Goal: Task Accomplishment & Management: Manage account settings

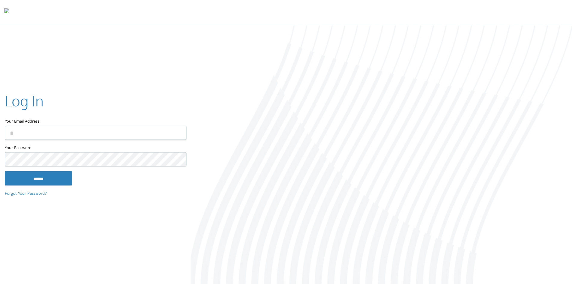
type input "**********"
click at [63, 178] on input "******" at bounding box center [38, 178] width 67 height 14
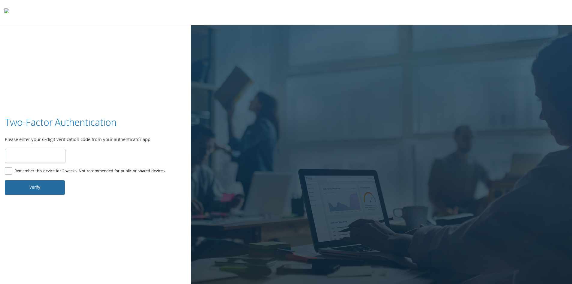
type input "******"
click at [46, 186] on button "Verify" at bounding box center [35, 187] width 60 height 14
